Goal: Task Accomplishment & Management: Use online tool/utility

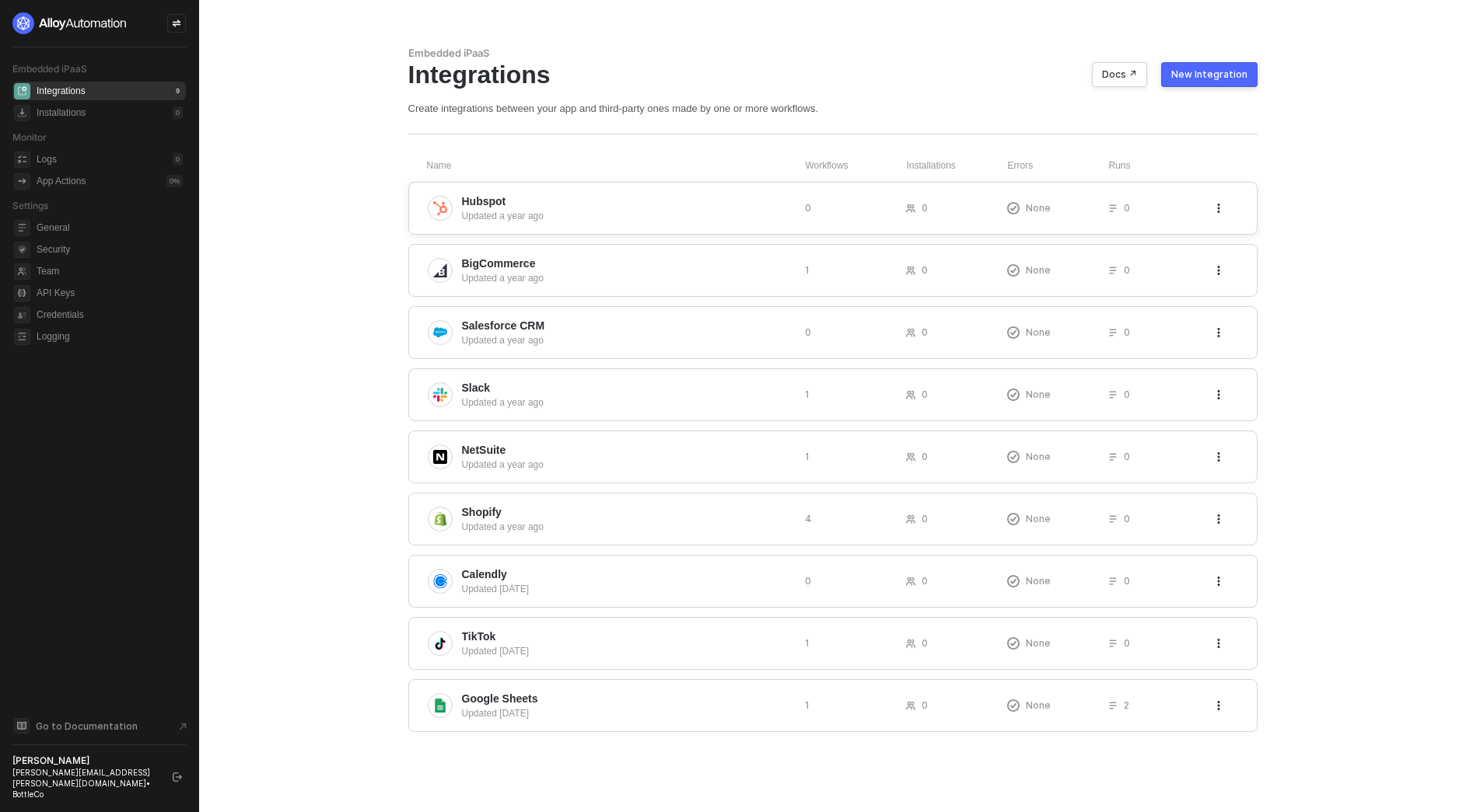
click at [709, 222] on div "Updated a year ago" at bounding box center [626, 216] width 330 height 14
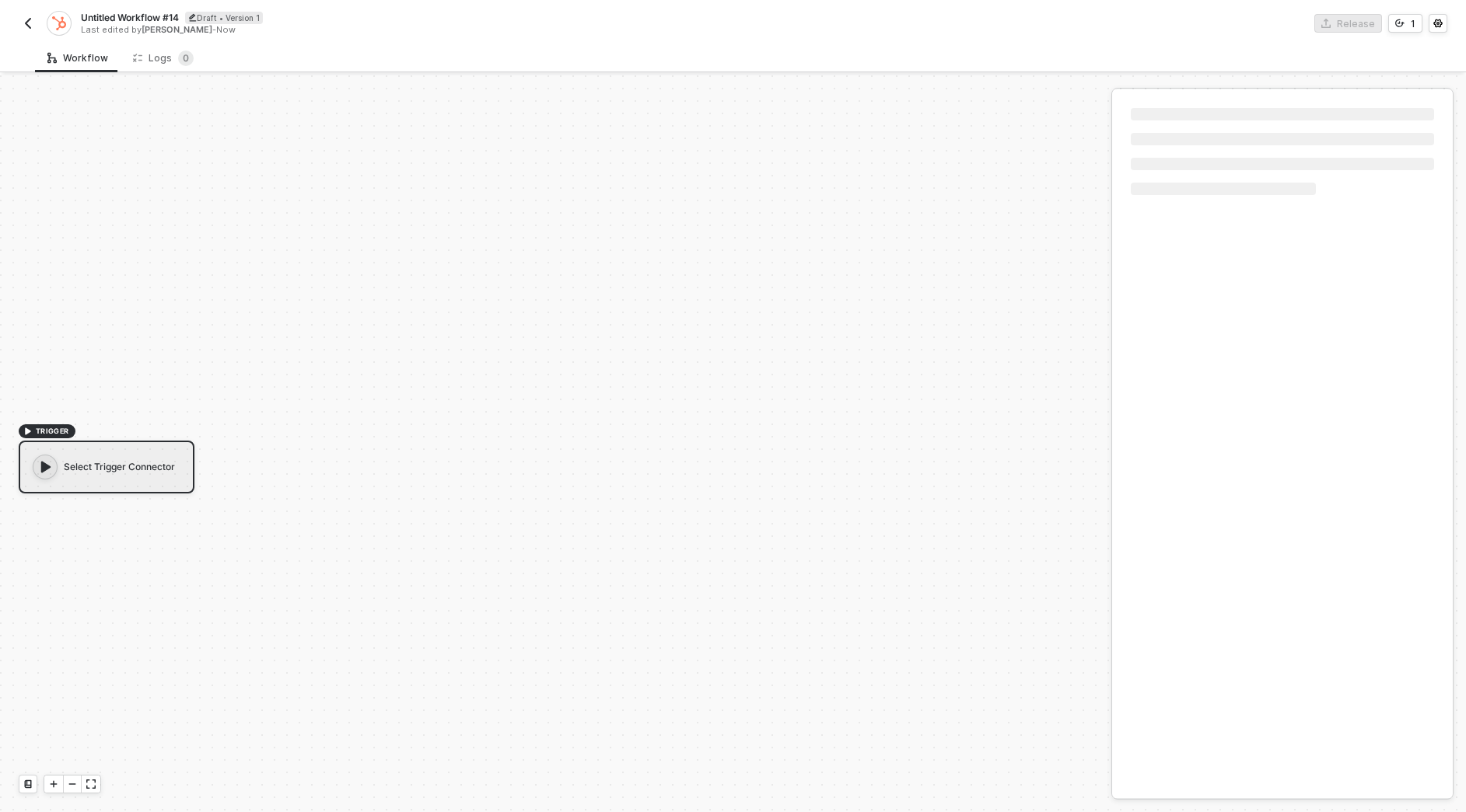
scroll to position [29, 0]
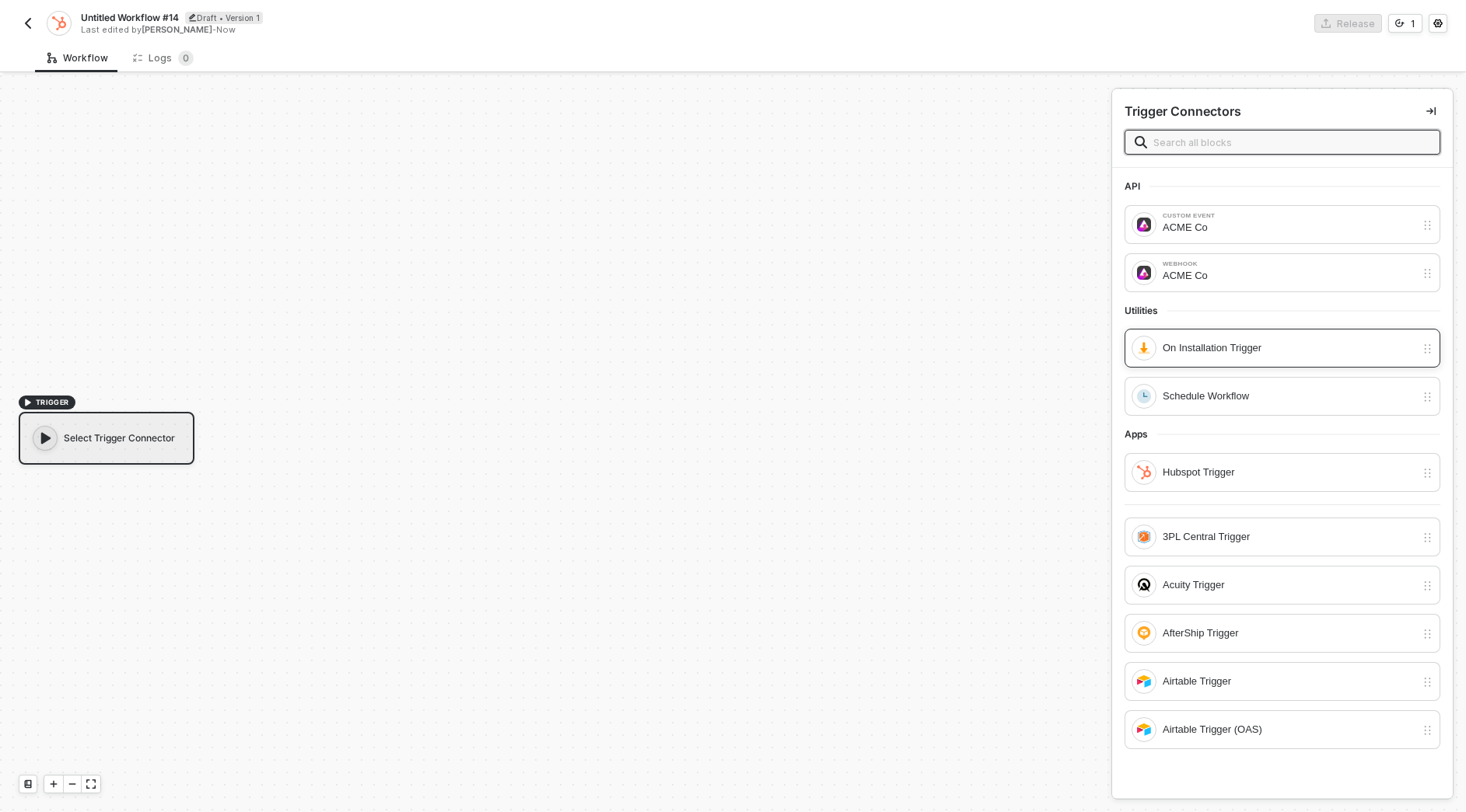
click at [1251, 360] on div "On Installation Trigger" at bounding box center [1282, 349] width 316 height 39
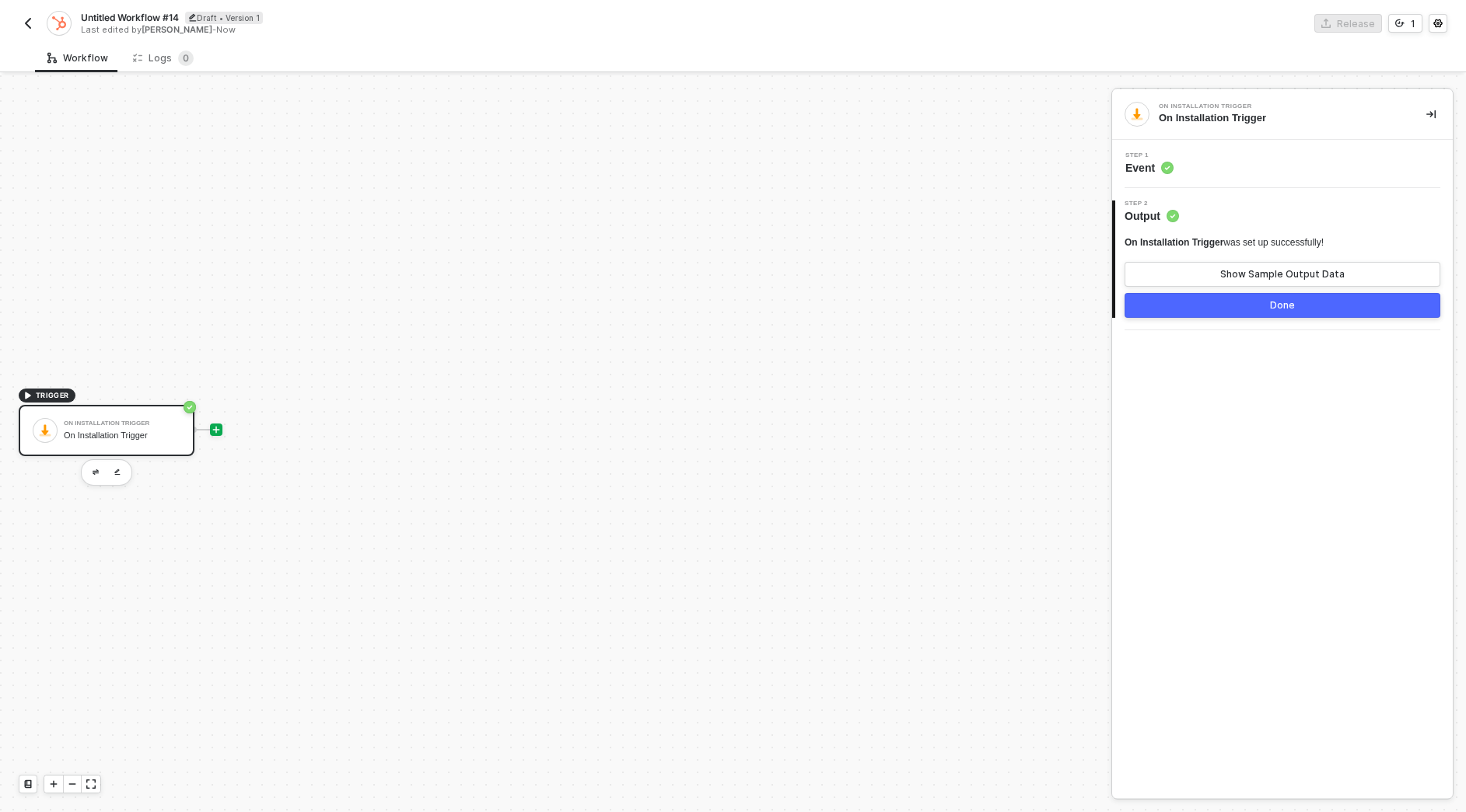
click at [220, 426] on icon "icon-play" at bounding box center [216, 430] width 10 height 10
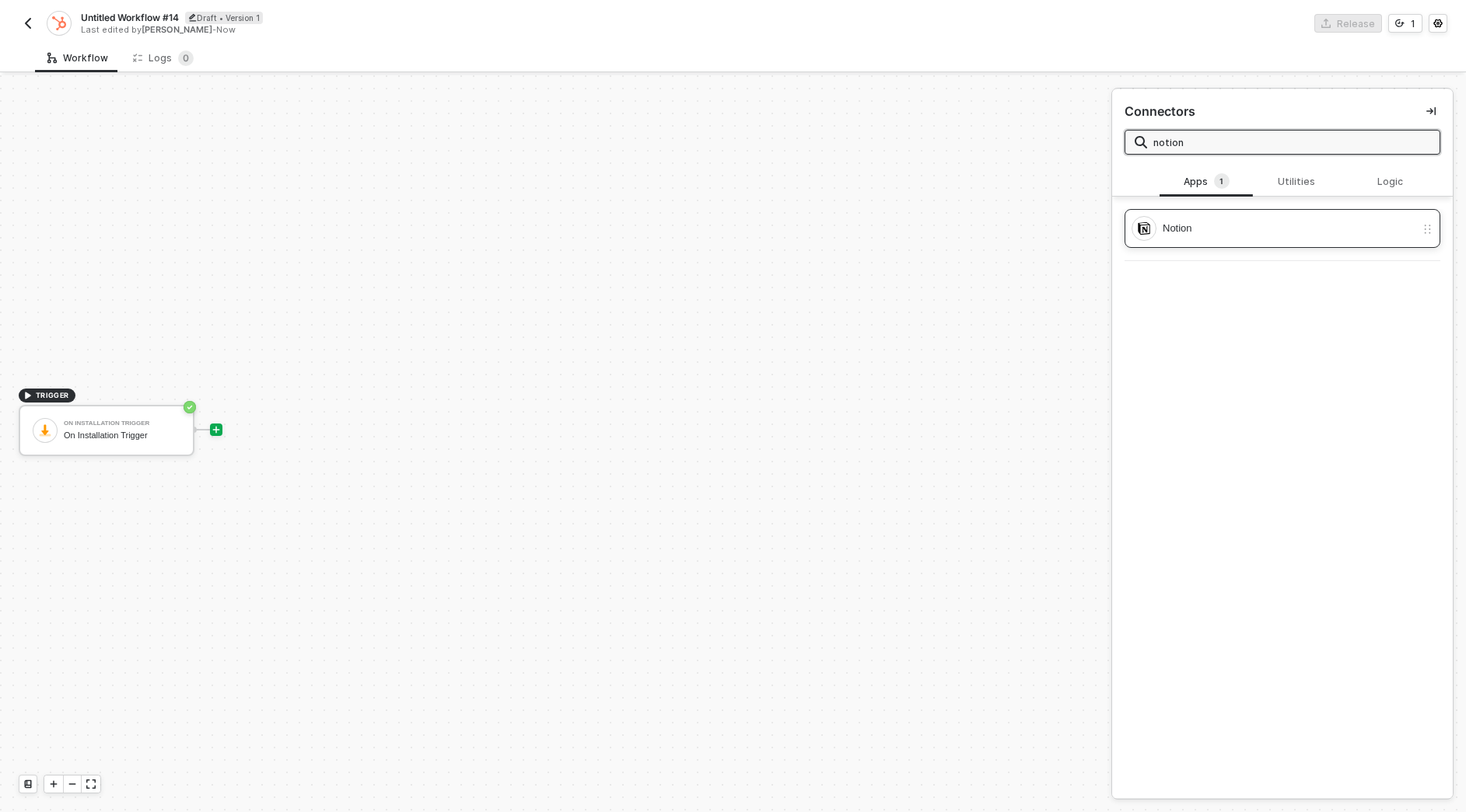
type input "notion"
click at [1247, 240] on div "Notion" at bounding box center [1272, 229] width 283 height 25
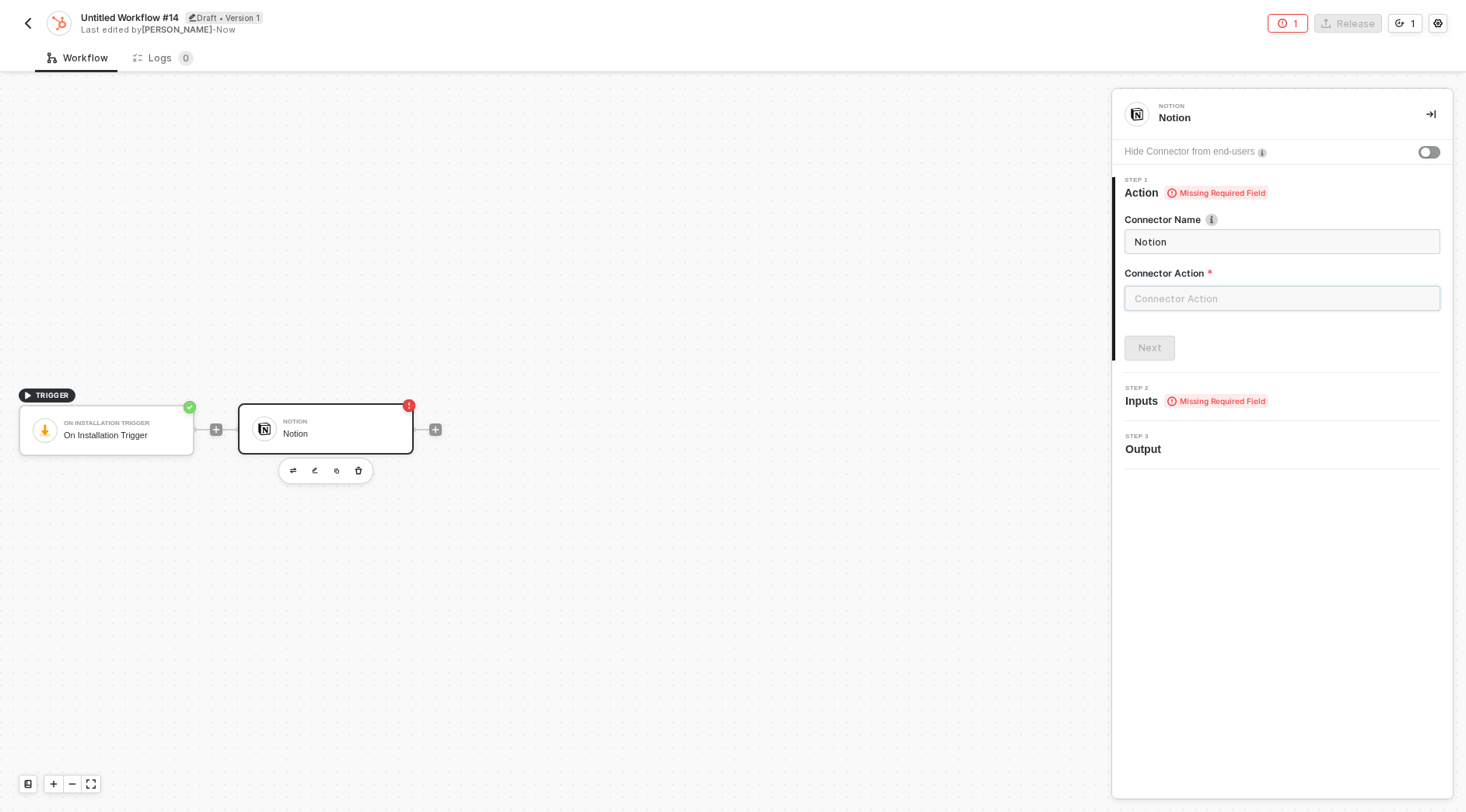
click at [1224, 307] on input "text" at bounding box center [1282, 299] width 316 height 25
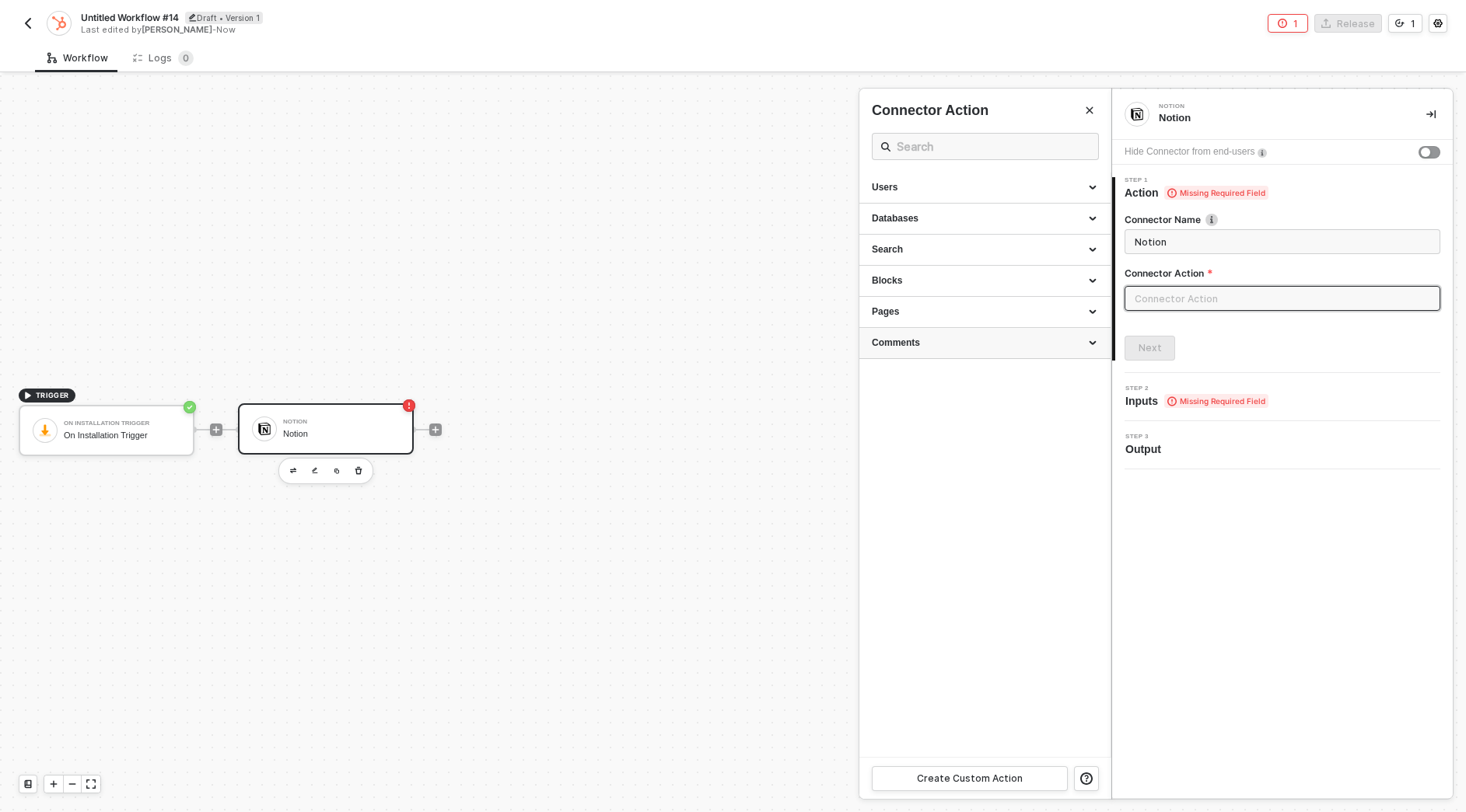
click at [1000, 330] on div "Comments" at bounding box center [985, 344] width 251 height 31
click at [975, 442] on div "Create comment Creates a comment in a page or existing discussion thread." at bounding box center [985, 429] width 226 height 25
type input "Creates a comment in a page or existing discussion thread."
type input "Comments - Create comment"
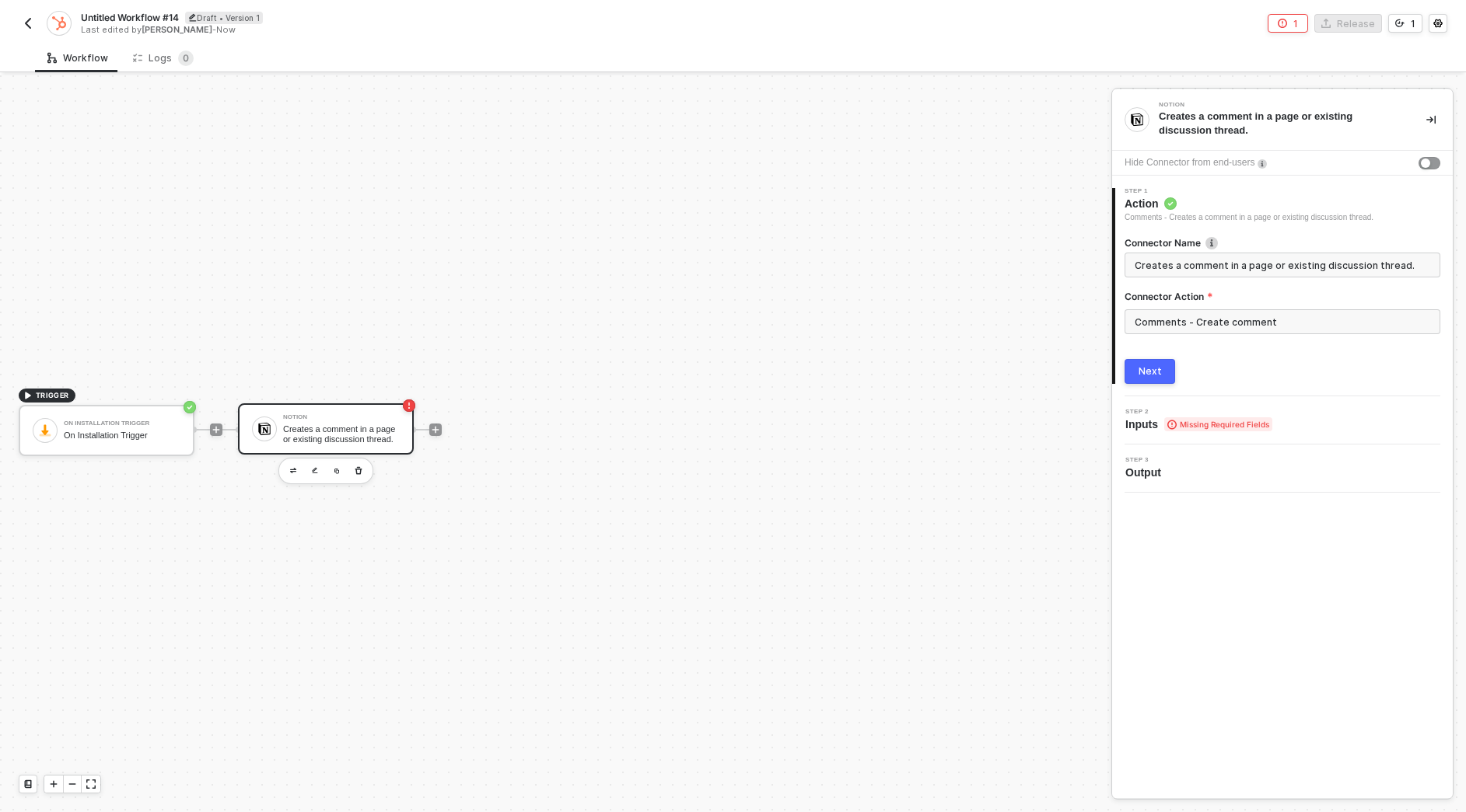
click at [1165, 370] on button "Next" at bounding box center [1149, 372] width 51 height 25
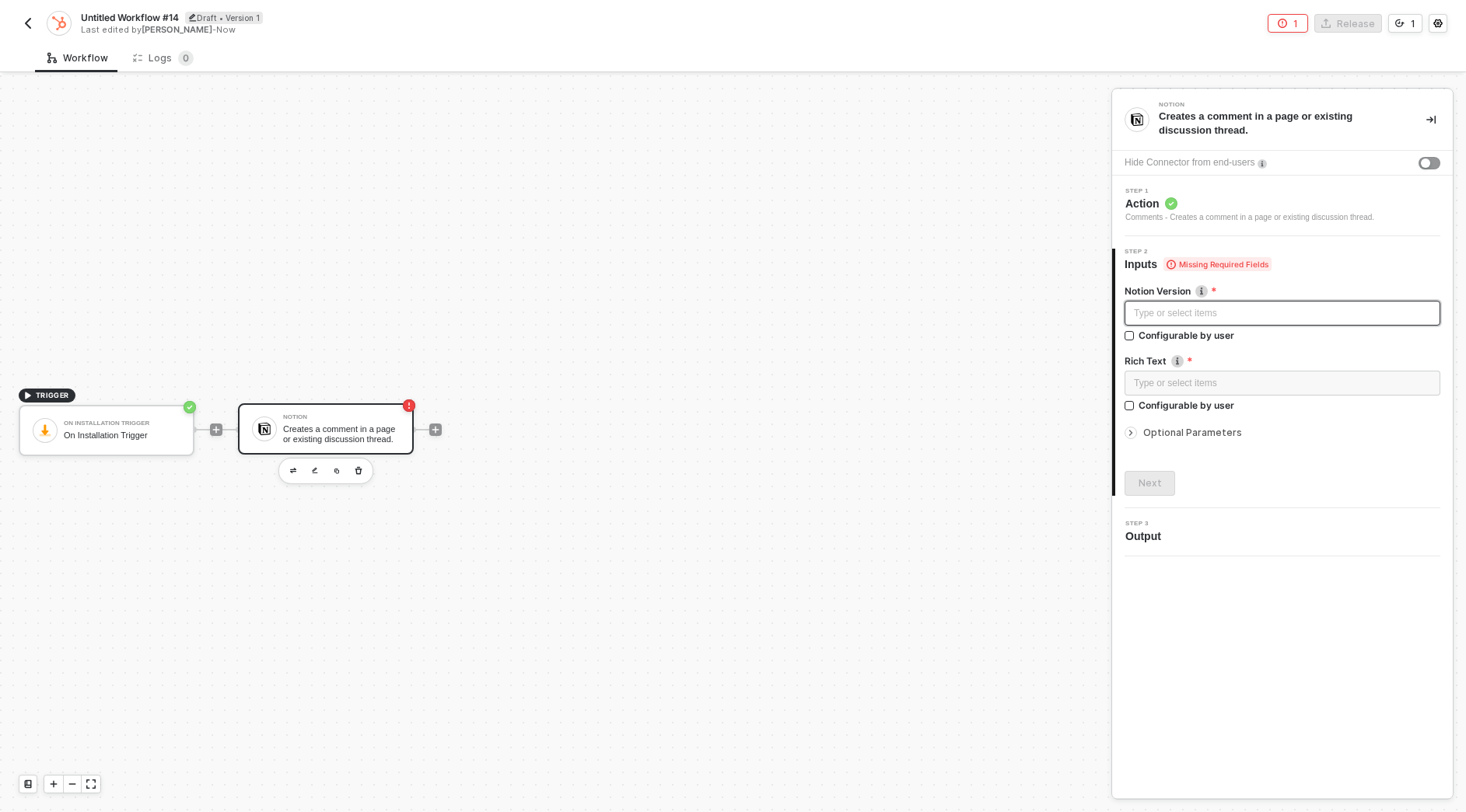
click at [1244, 314] on div "Type or select items ﻿" at bounding box center [1282, 314] width 297 height 15
click at [1262, 351] on div at bounding box center [1282, 351] width 316 height 6
click at [1187, 388] on div "Type or select items ﻿" at bounding box center [1282, 383] width 297 height 15
click at [1236, 359] on label "Rich Text A [rich text object](ref:rich-text)" at bounding box center [1282, 361] width 316 height 14
click at [1184, 433] on span "Optional Parameters" at bounding box center [1191, 432] width 98 height 12
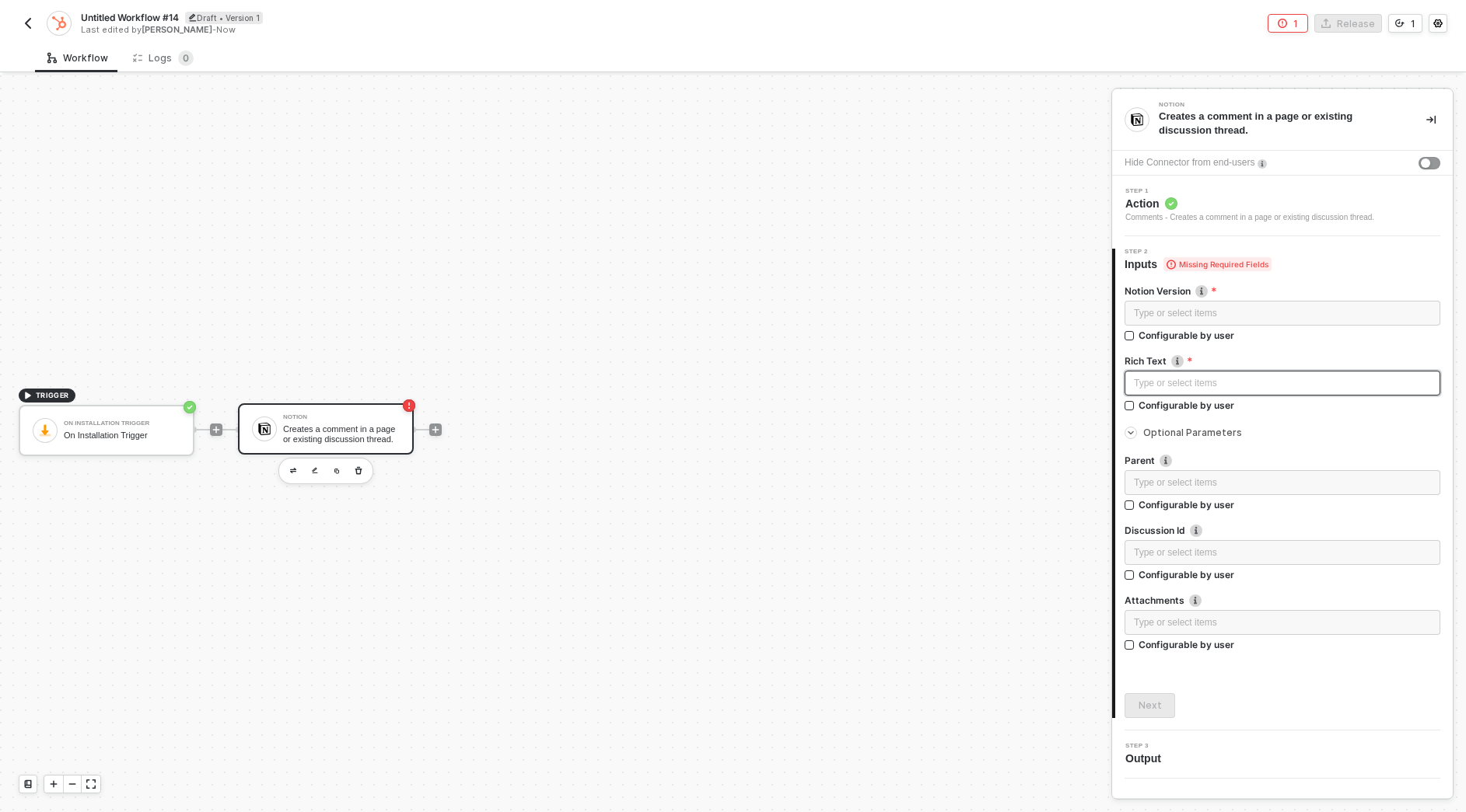
click at [1165, 386] on div "Type or select items ﻿" at bounding box center [1282, 383] width 297 height 15
click at [1265, 354] on label "Rich Text A [rich text object](ref:rich-text)" at bounding box center [1282, 361] width 316 height 14
click at [1291, 324] on div "Type or select items ﻿" at bounding box center [1282, 314] width 316 height 25
click at [33, 20] on img "button" at bounding box center [27, 23] width 13 height 13
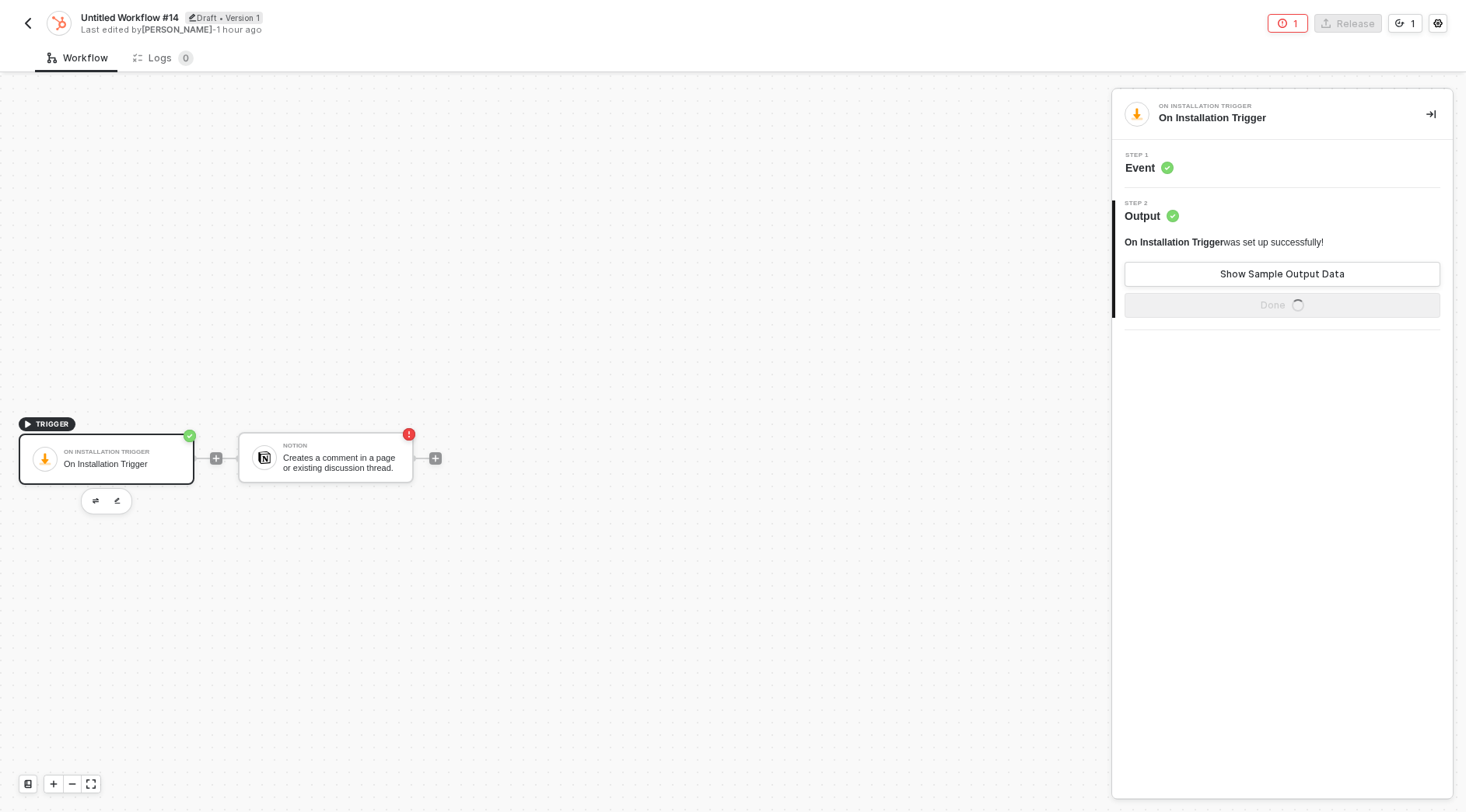
scroll to position [29, 0]
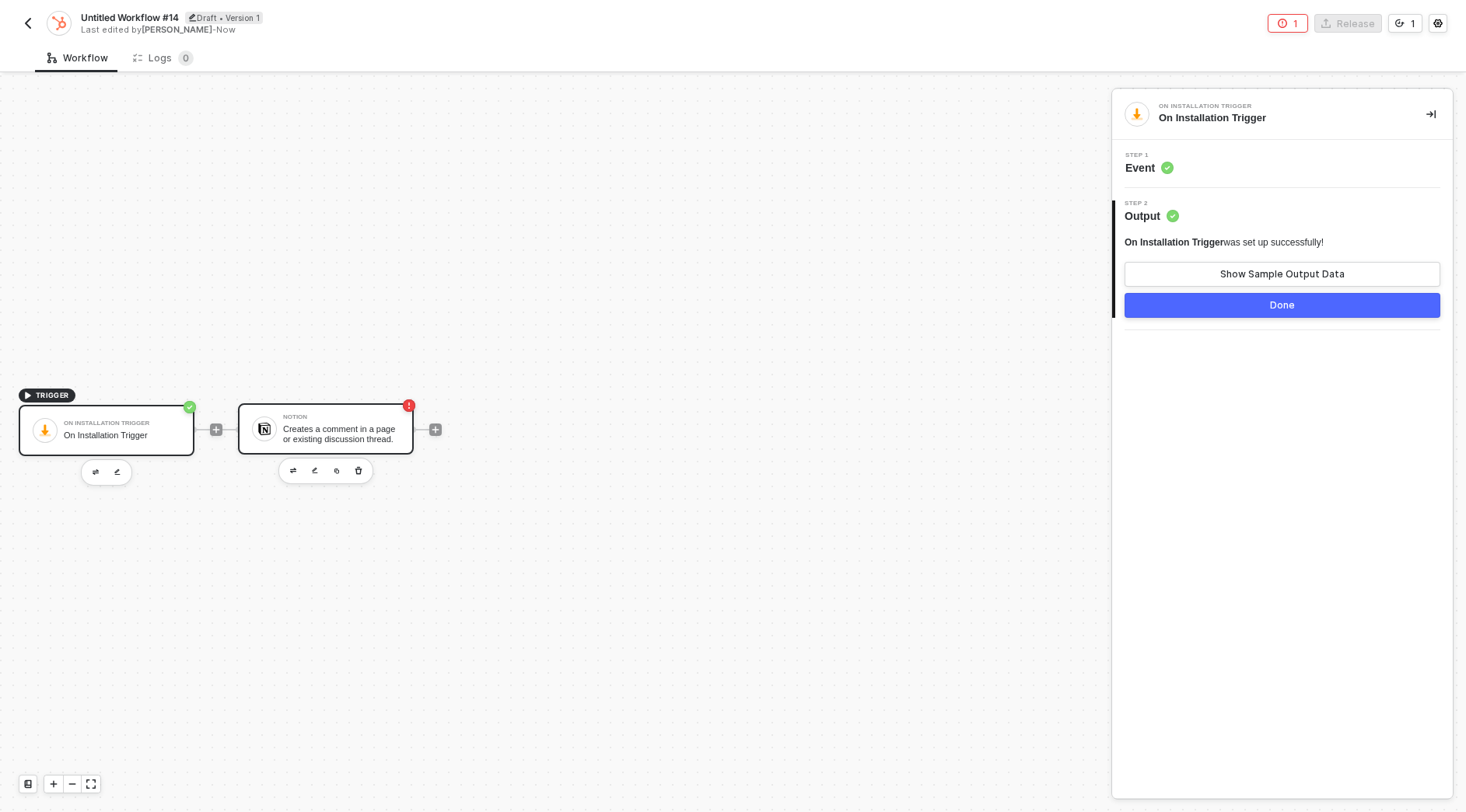
click at [313, 431] on div "Creates a comment in a page or existing discussion thread." at bounding box center [342, 434] width 117 height 19
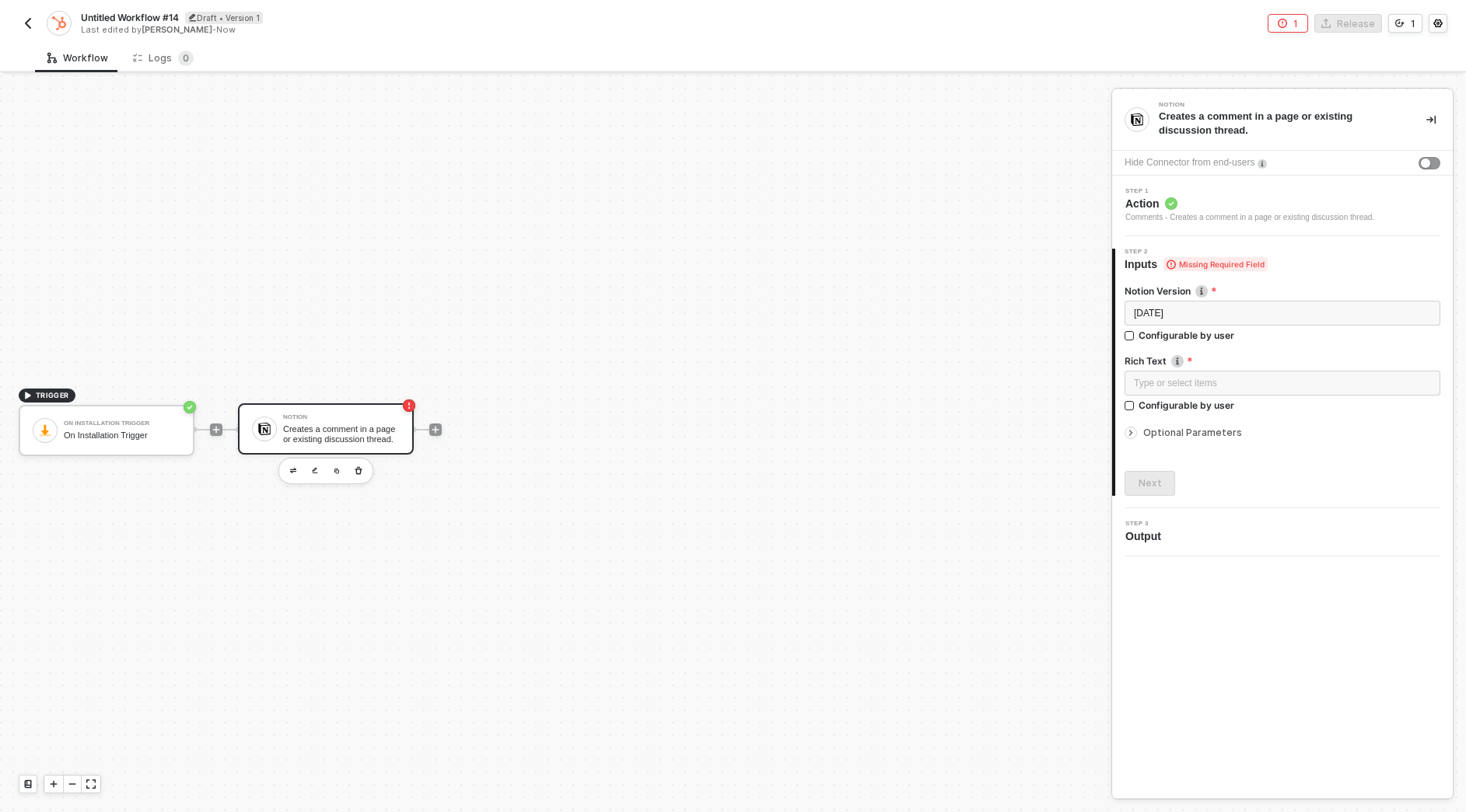
click at [1179, 435] on span "Optional Parameters" at bounding box center [1191, 432] width 98 height 12
